Goal: Task Accomplishment & Management: Use online tool/utility

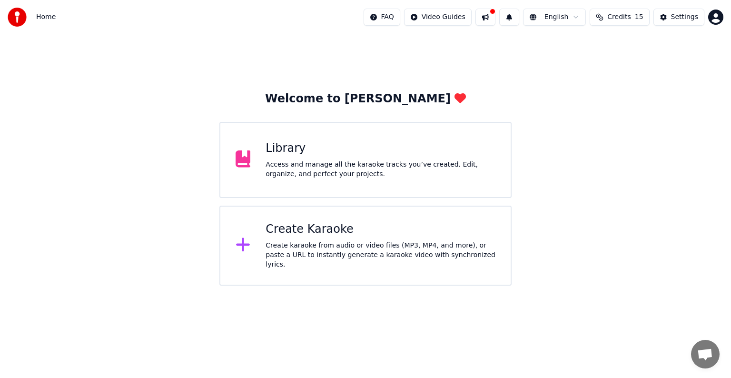
click at [332, 247] on div "Create karaoke from audio or video files (MP3, MP4, and more), or paste a URL t…" at bounding box center [381, 255] width 230 height 29
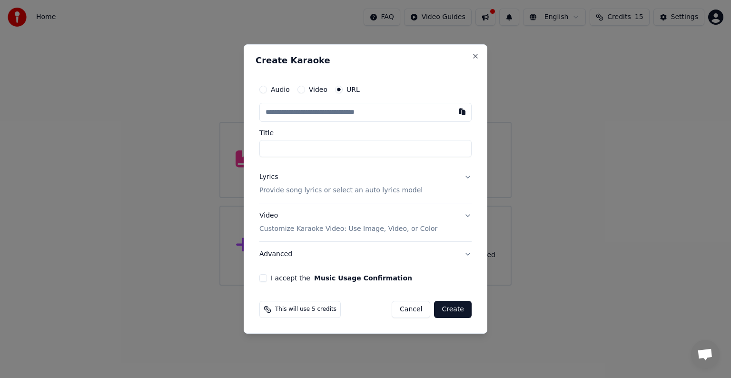
click at [357, 114] on input "text" at bounding box center [365, 112] width 212 height 19
click at [467, 111] on button "button" at bounding box center [462, 111] width 19 height 17
type input "**********"
click at [387, 143] on input "Title" at bounding box center [365, 148] width 212 height 17
type input "*"
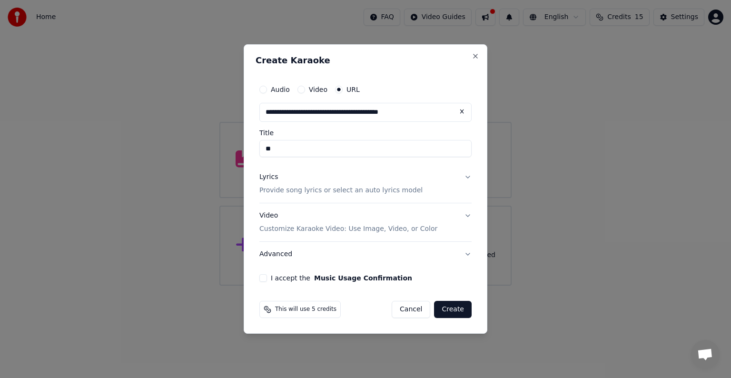
type input "*"
type input "**"
click at [467, 178] on button "Lyrics Provide song lyrics or select an auto lyrics model" at bounding box center [365, 184] width 212 height 38
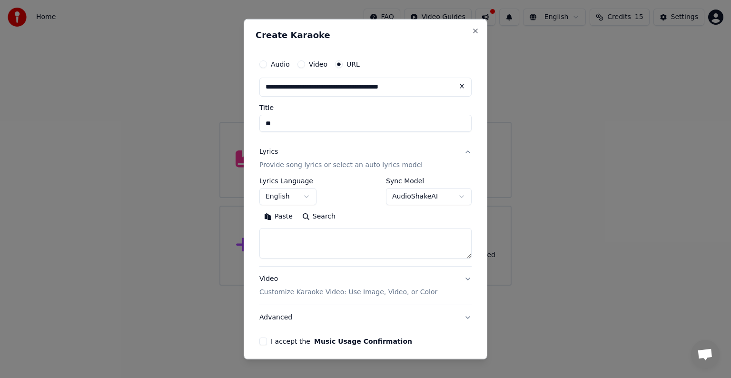
click at [298, 198] on button "English" at bounding box center [287, 196] width 57 height 17
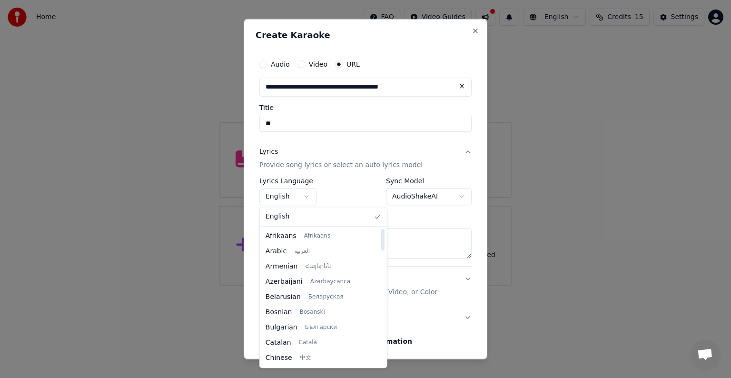
select select "**"
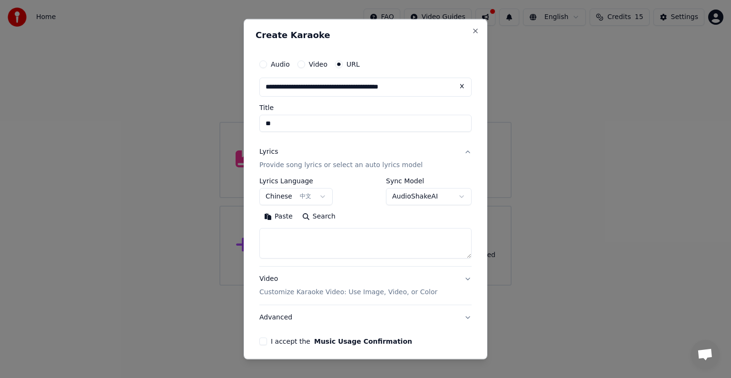
click at [314, 168] on p "Provide song lyrics or select an auto lyrics model" at bounding box center [340, 165] width 163 height 10
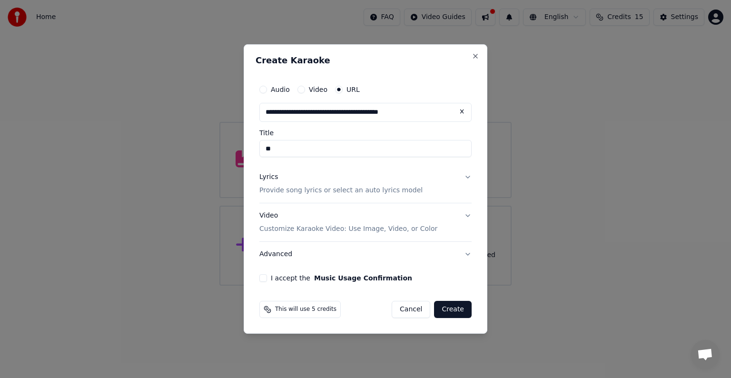
click at [468, 175] on button "Lyrics Provide song lyrics or select an auto lyrics model" at bounding box center [365, 184] width 212 height 38
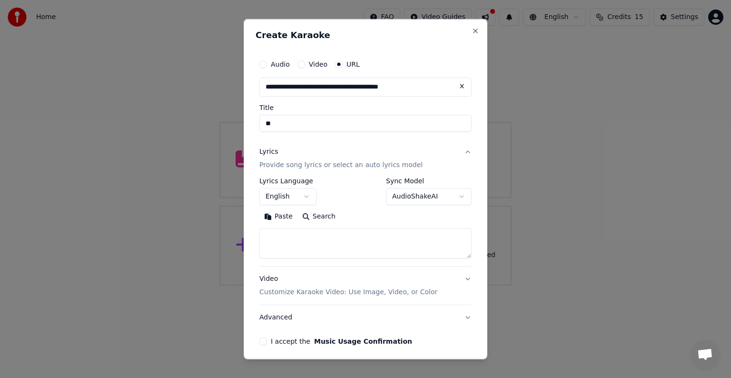
click at [413, 187] on div "**********" at bounding box center [429, 192] width 86 height 28
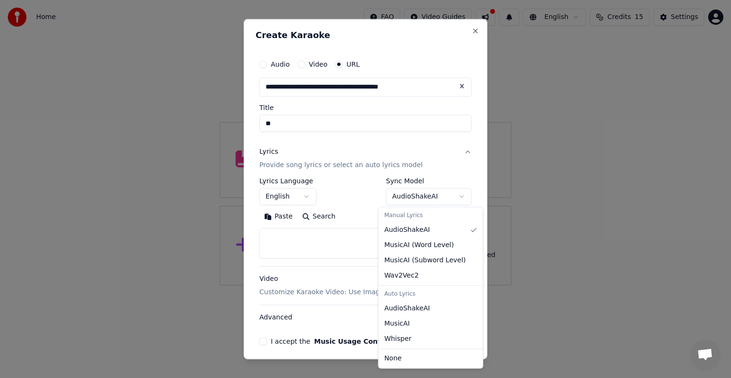
click at [413, 190] on body "**********" at bounding box center [365, 143] width 731 height 286
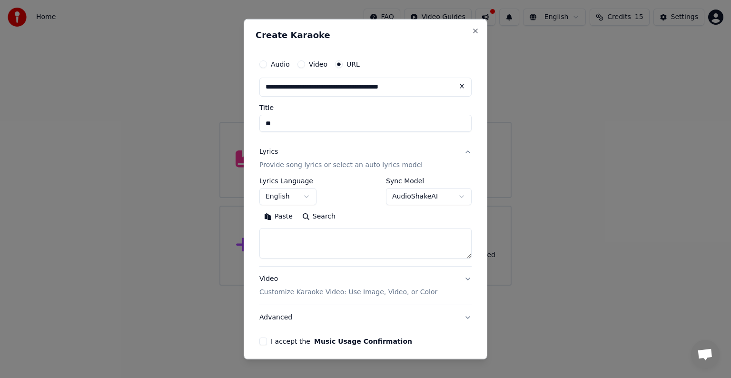
scroll to position [37, 0]
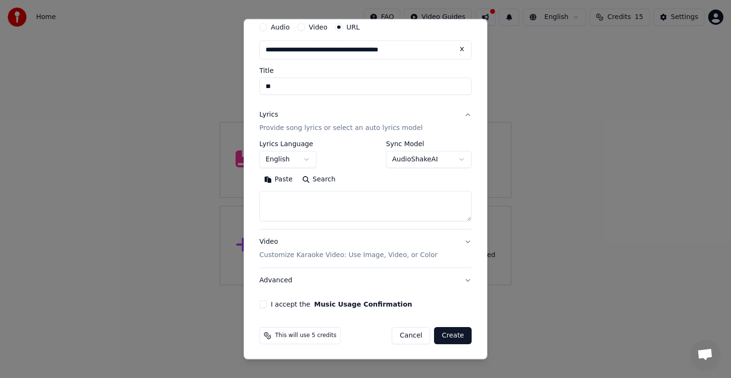
click at [458, 242] on button "Video Customize Karaoke Video: Use Image, Video, or Color" at bounding box center [365, 248] width 212 height 38
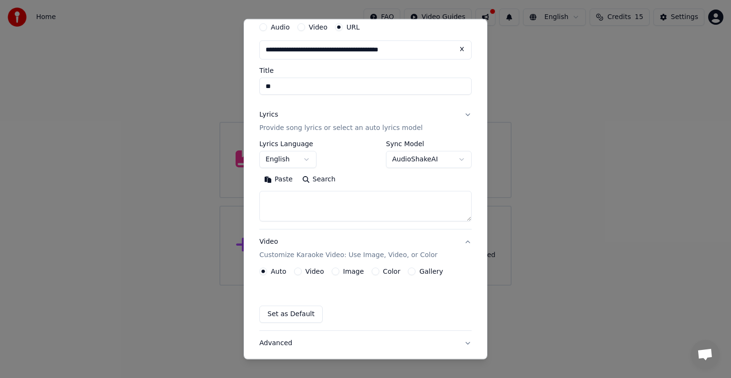
scroll to position [11, 0]
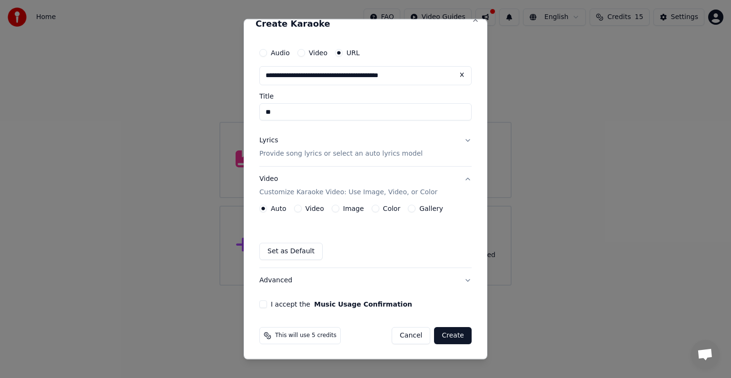
click at [265, 305] on button "I accept the Music Usage Confirmation" at bounding box center [263, 304] width 8 height 8
click at [455, 336] on button "Create" at bounding box center [453, 335] width 38 height 17
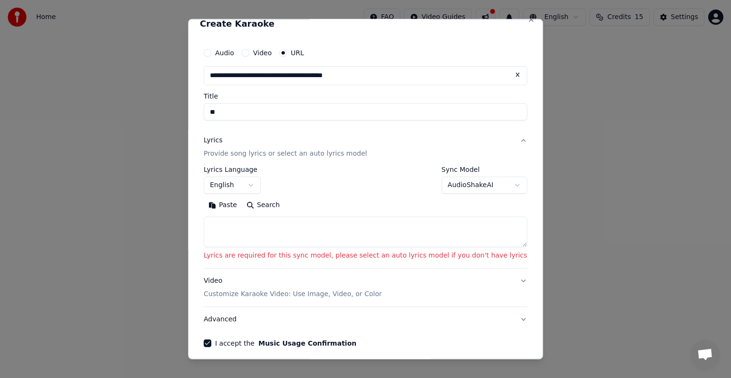
scroll to position [50, 0]
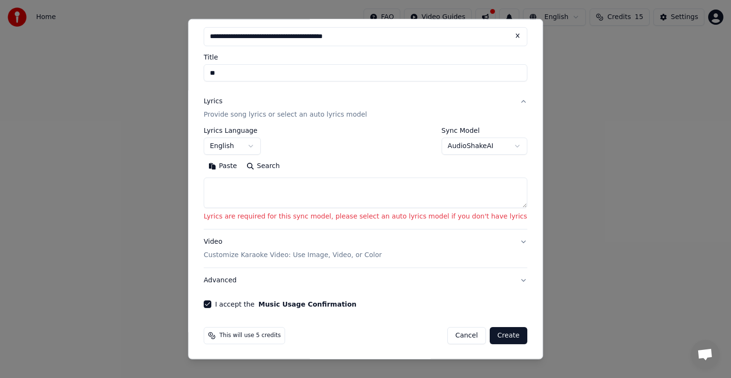
click at [490, 333] on button "Create" at bounding box center [509, 335] width 38 height 17
click at [490, 330] on button "Create" at bounding box center [509, 335] width 38 height 17
click at [257, 184] on textarea at bounding box center [366, 193] width 324 height 30
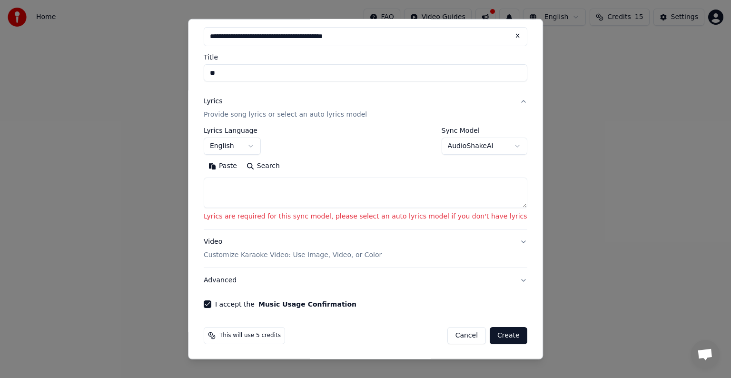
click at [235, 165] on button "Paste" at bounding box center [223, 166] width 38 height 15
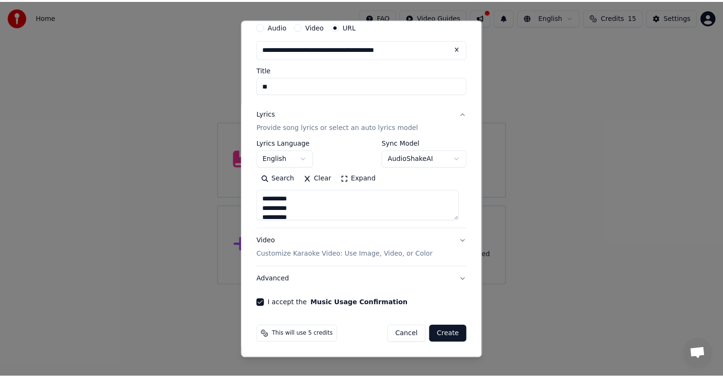
scroll to position [37, 0]
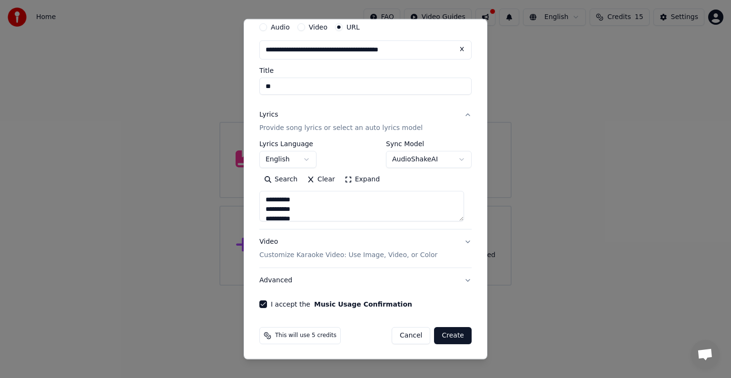
click at [447, 336] on button "Create" at bounding box center [453, 335] width 38 height 17
type textarea "**********"
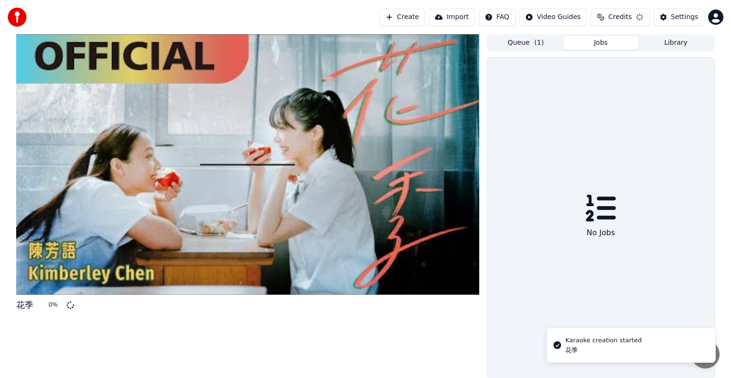
click at [303, 159] on div at bounding box center [247, 164] width 463 height 260
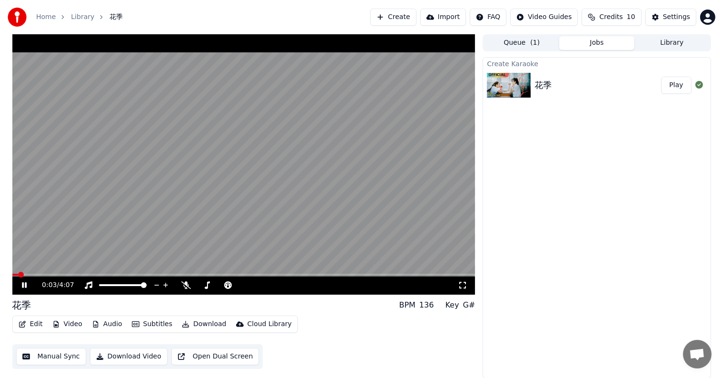
click at [464, 288] on icon at bounding box center [463, 285] width 10 height 8
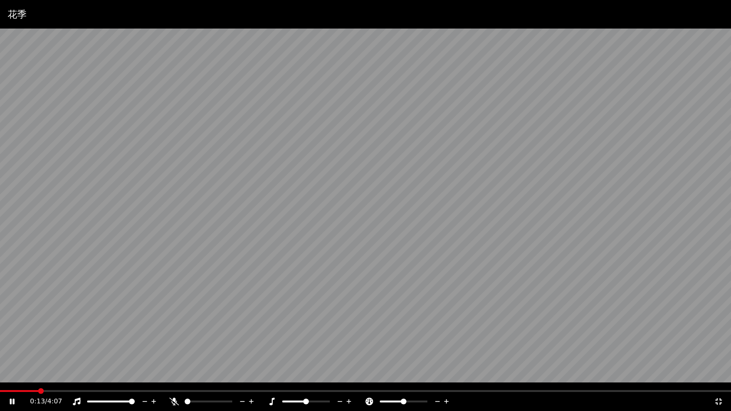
click at [39, 377] on span at bounding box center [365, 391] width 731 height 2
click at [68, 377] on span at bounding box center [365, 391] width 731 height 2
click at [172, 377] on icon at bounding box center [174, 402] width 10 height 8
click at [175, 377] on icon at bounding box center [174, 402] width 5 height 8
click at [719, 377] on div "0:47 / 4:07" at bounding box center [366, 402] width 724 height 10
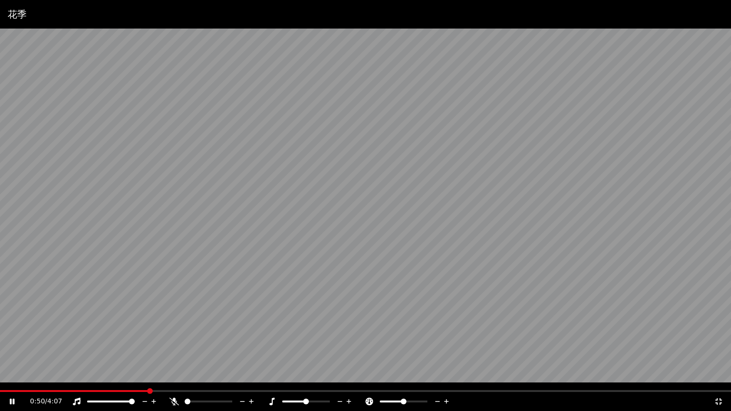
click at [718, 377] on icon at bounding box center [719, 402] width 10 height 8
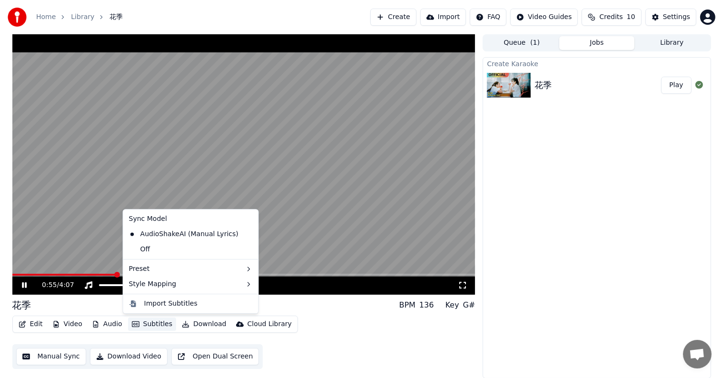
click at [135, 318] on button "Subtitles" at bounding box center [152, 324] width 48 height 13
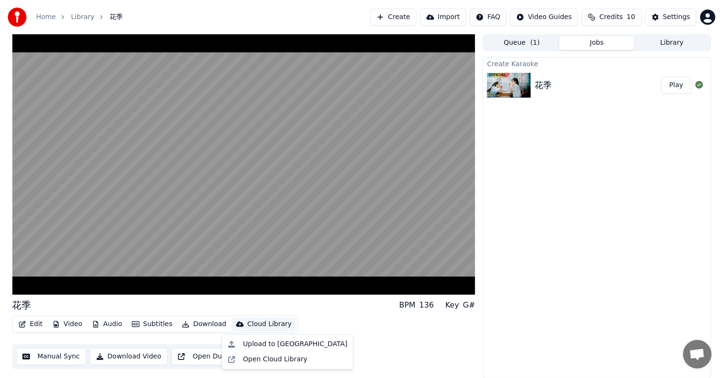
click at [331, 315] on div "花季 BPM 136 Key G# Edit Video Audio Subtitles Download Cloud Library Manual Sync…" at bounding box center [243, 333] width 463 height 70
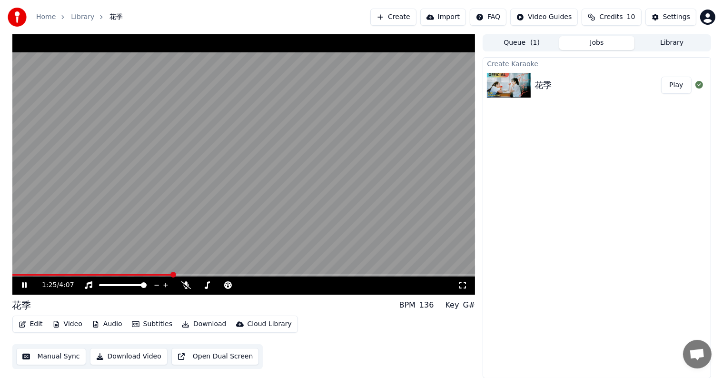
click at [30, 322] on button "Edit" at bounding box center [31, 324] width 32 height 13
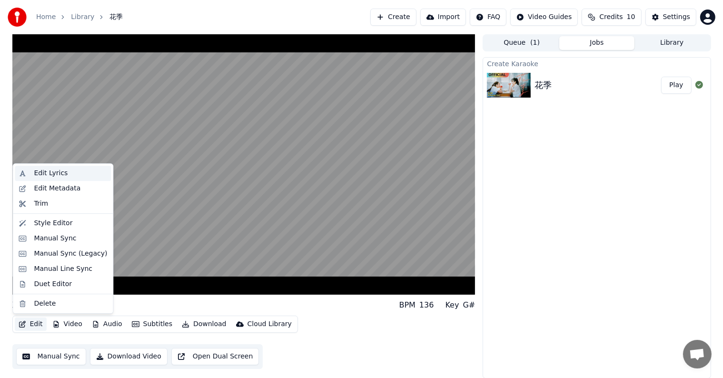
click at [75, 173] on div "Edit Lyrics" at bounding box center [70, 174] width 73 height 10
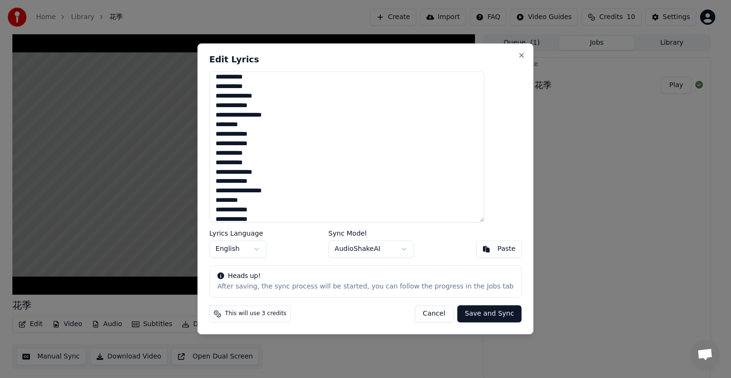
scroll to position [238, 0]
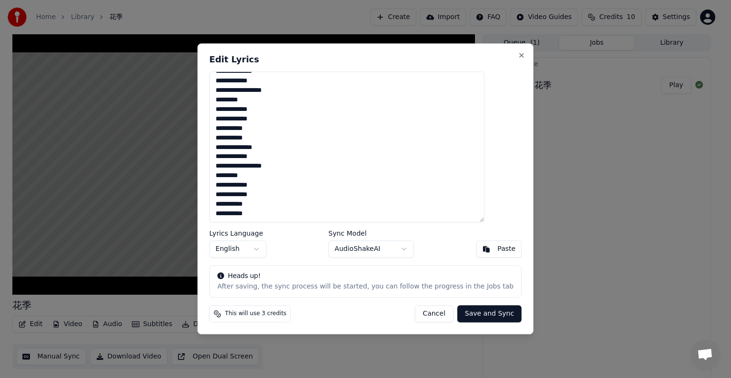
click at [360, 253] on body "**********" at bounding box center [361, 189] width 723 height 378
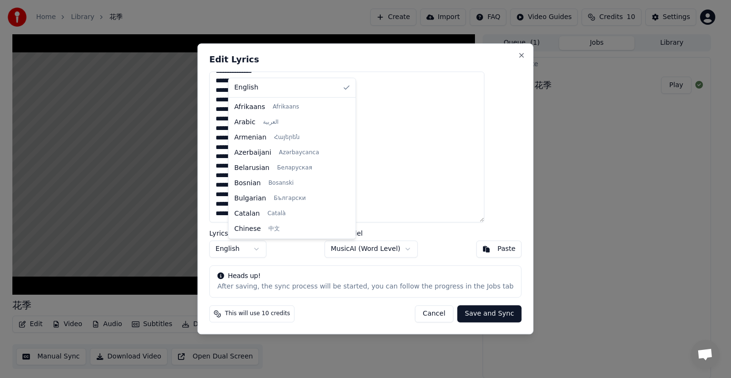
click at [269, 242] on body "**********" at bounding box center [361, 189] width 723 height 378
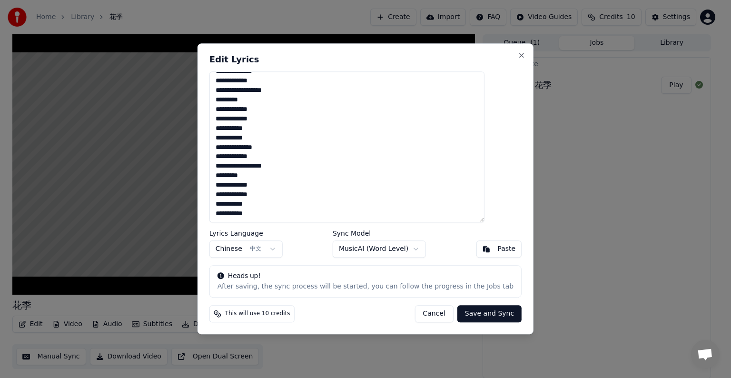
click at [476, 315] on button "Save and Sync" at bounding box center [489, 314] width 64 height 17
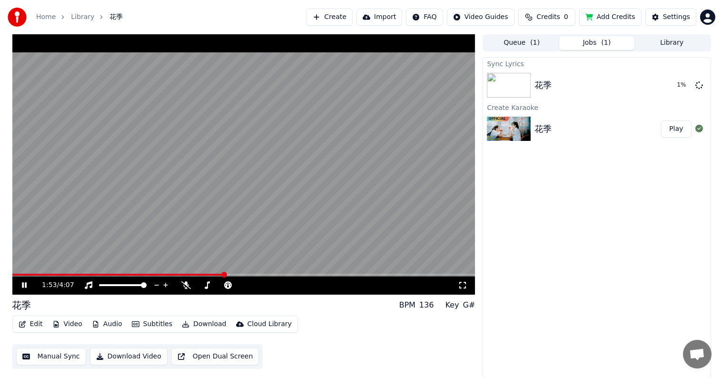
click at [542, 15] on button "Credits 0" at bounding box center [546, 17] width 57 height 17
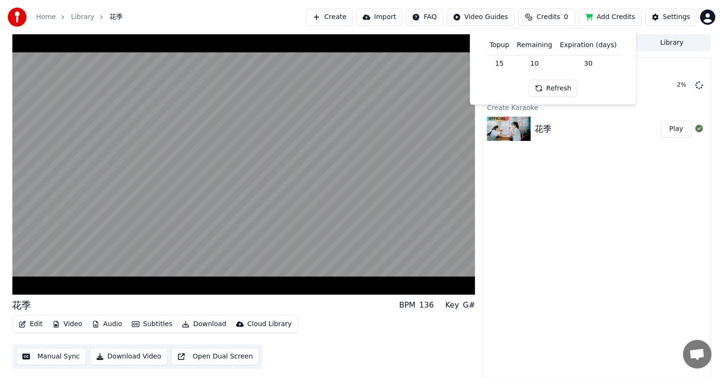
click at [603, 17] on button "Add Credits" at bounding box center [610, 17] width 62 height 17
click at [604, 17] on button "Add Credits" at bounding box center [610, 17] width 62 height 17
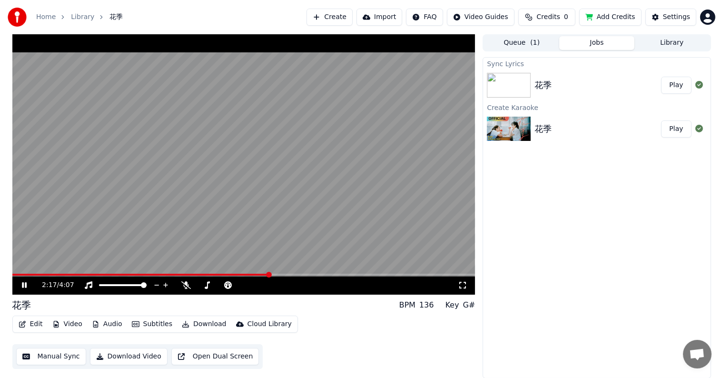
click at [457, 286] on div "2:17 / 4:07" at bounding box center [250, 285] width 416 height 10
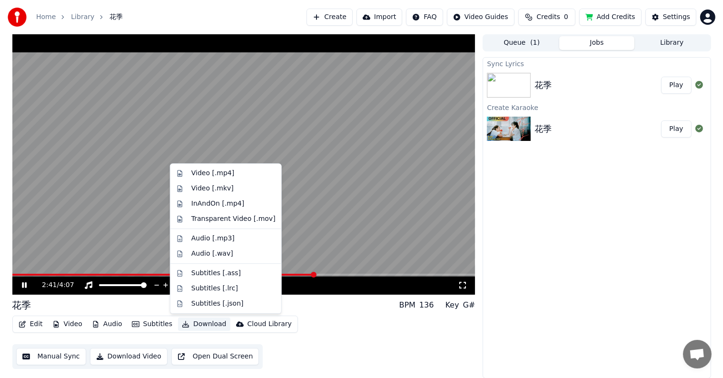
click at [193, 323] on button "Download" at bounding box center [204, 324] width 52 height 13
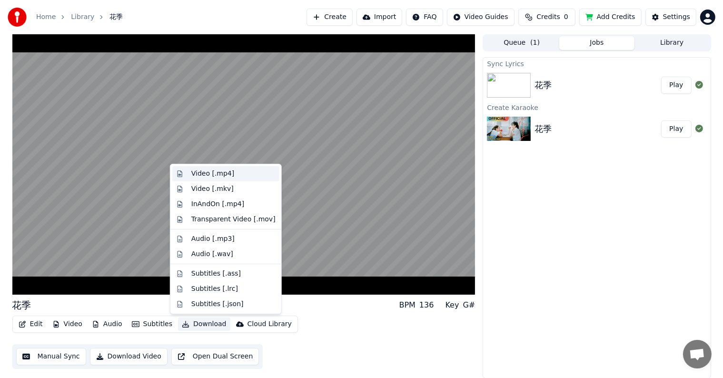
scroll to position [0, 0]
click at [228, 178] on div "Video [.mp4]" at bounding box center [212, 174] width 43 height 10
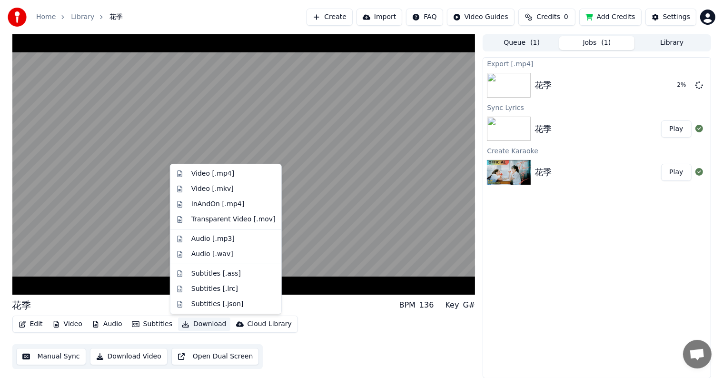
click at [193, 326] on button "Download" at bounding box center [204, 324] width 52 height 13
click at [231, 243] on div "Audio [.mp3]" at bounding box center [233, 239] width 84 height 10
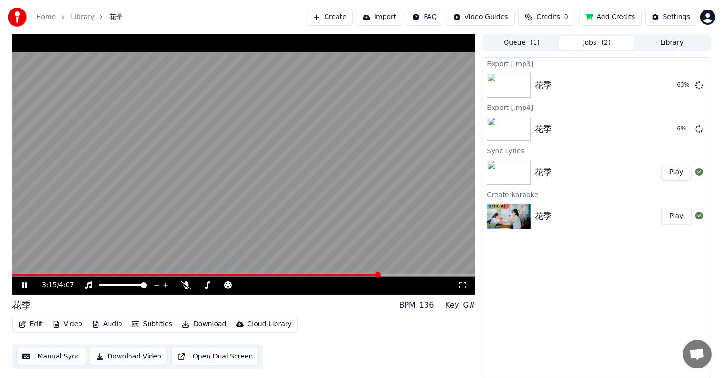
click at [135, 357] on button "Download Video" at bounding box center [129, 356] width 78 height 17
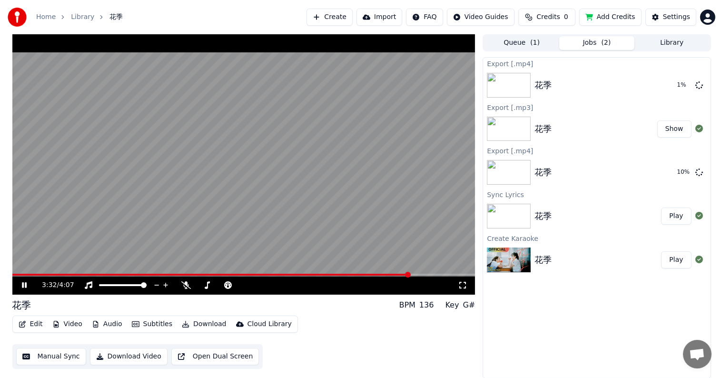
click at [396, 15] on button "Import" at bounding box center [380, 17] width 46 height 17
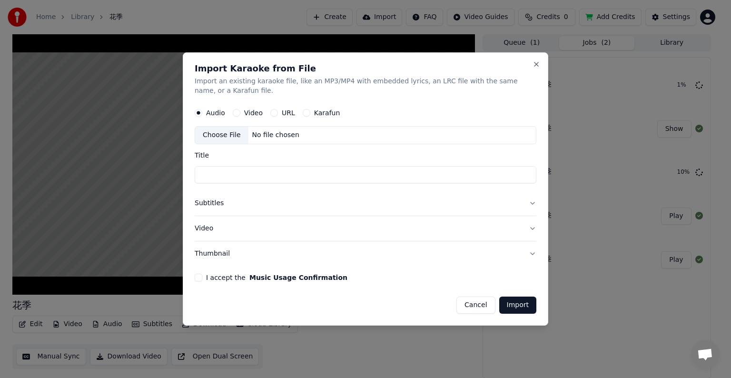
click at [244, 114] on label "Video" at bounding box center [253, 112] width 19 height 7
click at [240, 114] on button "Video" at bounding box center [237, 113] width 8 height 8
click at [273, 113] on button "URL" at bounding box center [274, 113] width 8 height 8
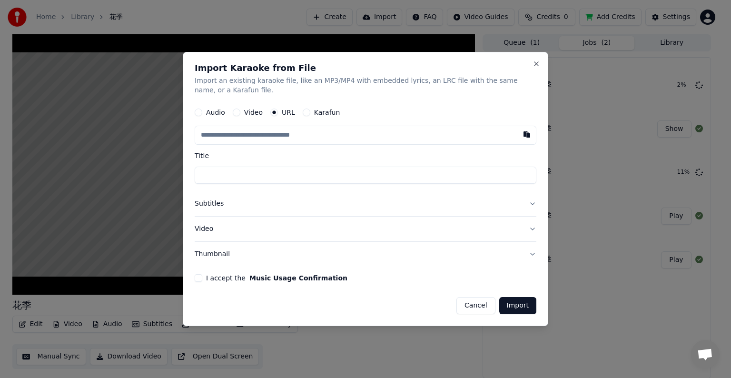
click at [245, 113] on label "Video" at bounding box center [253, 112] width 19 height 7
click at [240, 113] on button "Video" at bounding box center [237, 113] width 8 height 8
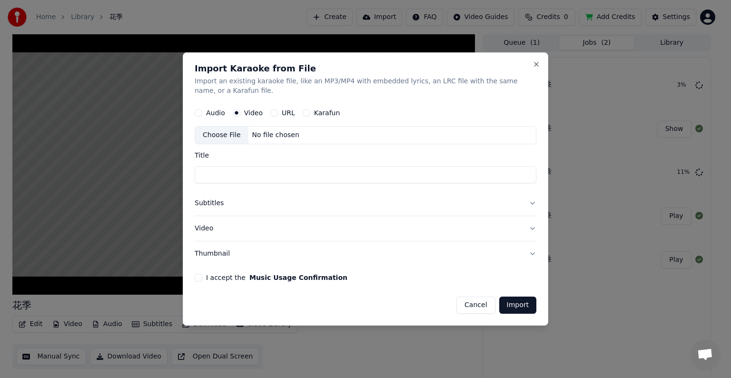
click at [227, 135] on div "Choose File" at bounding box center [221, 135] width 53 height 17
click at [225, 125] on div "Audio Video URL Karafun Choose File No file chosen" at bounding box center [366, 123] width 342 height 41
click at [227, 131] on div "Choose File" at bounding box center [221, 135] width 53 height 17
click at [208, 112] on label "Audio" at bounding box center [215, 112] width 19 height 7
click at [202, 112] on button "Audio" at bounding box center [199, 113] width 8 height 8
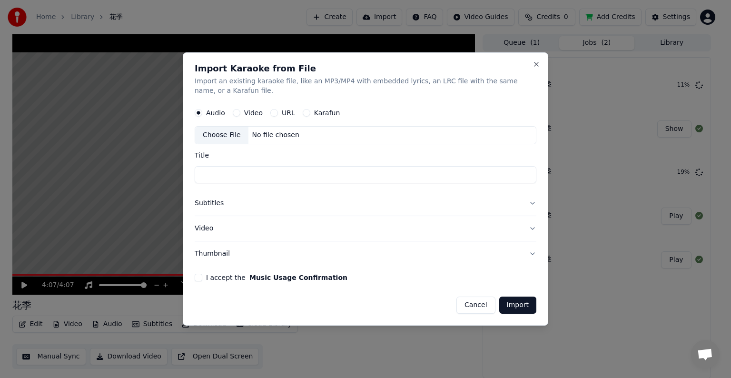
click at [226, 132] on div "Choose File" at bounding box center [221, 135] width 53 height 17
type input "**"
click at [194, 277] on div "Import Karaoke from File Import an existing karaoke file, like an MP3/MP4 with …" at bounding box center [366, 188] width 366 height 273
click at [196, 277] on button "I accept the Music Usage Confirmation" at bounding box center [199, 278] width 8 height 8
click at [516, 312] on button "Import" at bounding box center [517, 305] width 37 height 17
